Goal: Check status: Check status

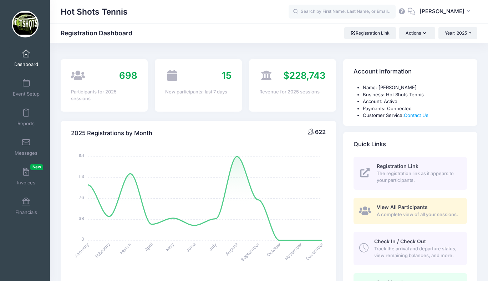
select select
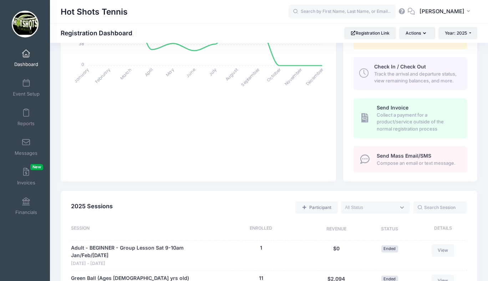
scroll to position [172, 0]
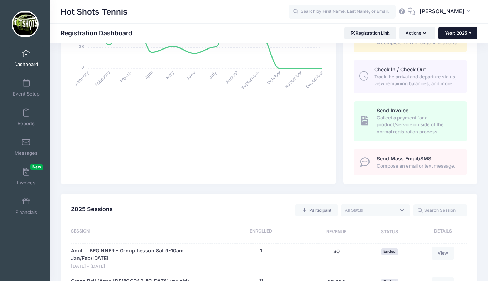
click at [451, 36] on button "Year: 2025" at bounding box center [457, 33] width 39 height 12
click at [449, 64] on link "Year: 2024" at bounding box center [461, 65] width 46 height 9
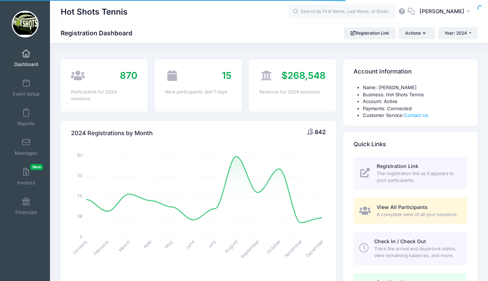
select select
